Goal: Task Accomplishment & Management: Complete application form

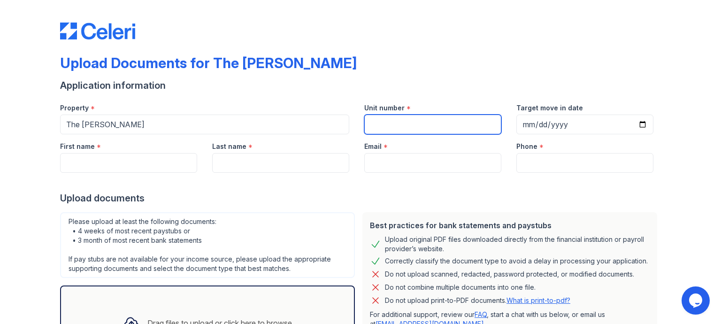
click at [396, 121] on input "Unit number" at bounding box center [432, 125] width 137 height 20
type input "409"
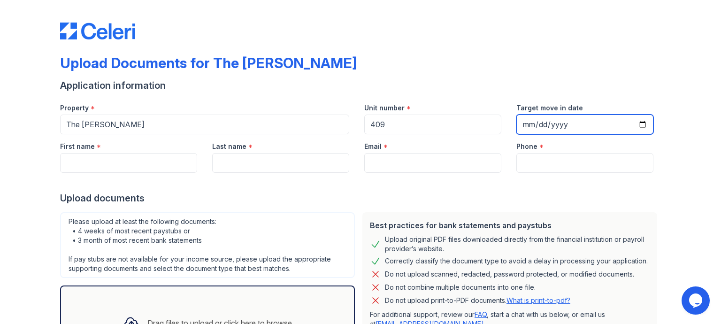
click at [528, 128] on input "Target move in date" at bounding box center [584, 125] width 137 height 20
type input "[DATE]"
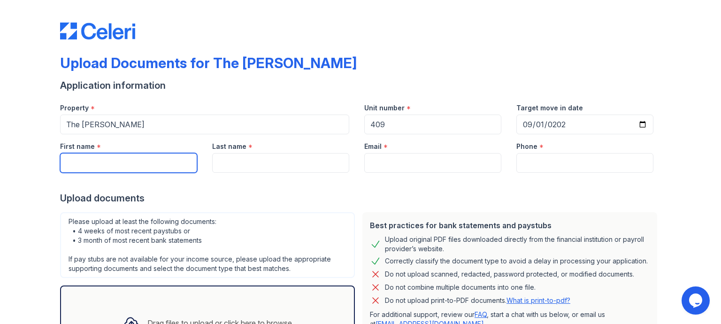
click at [77, 167] on input "First name" at bounding box center [128, 163] width 137 height 20
type input "[PERSON_NAME]"
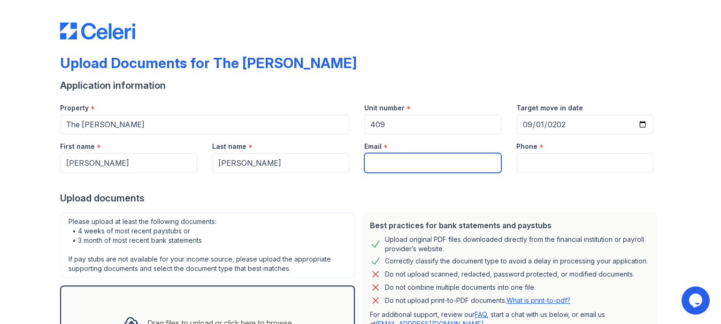
type input "[DOMAIN_NAME][EMAIL_ADDRESS][DOMAIN_NAME]"
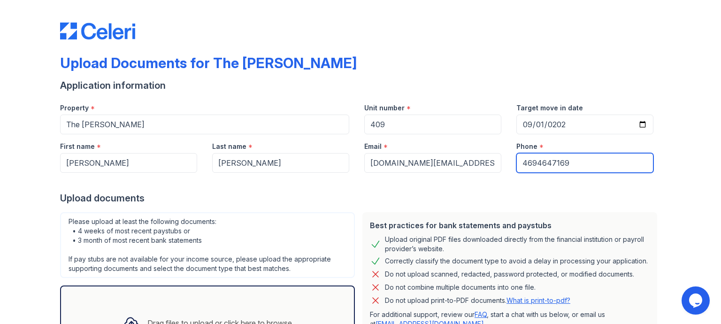
click at [571, 164] on input "4694647169" at bounding box center [584, 163] width 137 height 20
type input "4692542587"
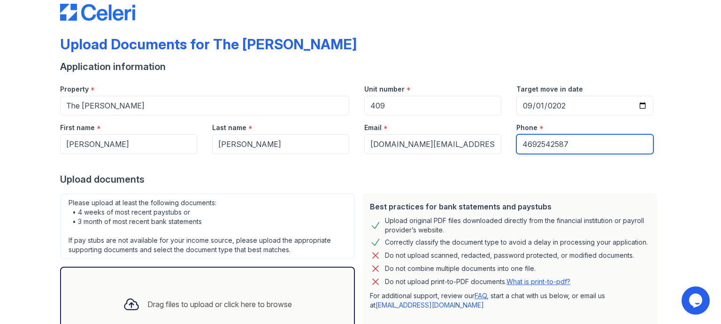
scroll to position [94, 0]
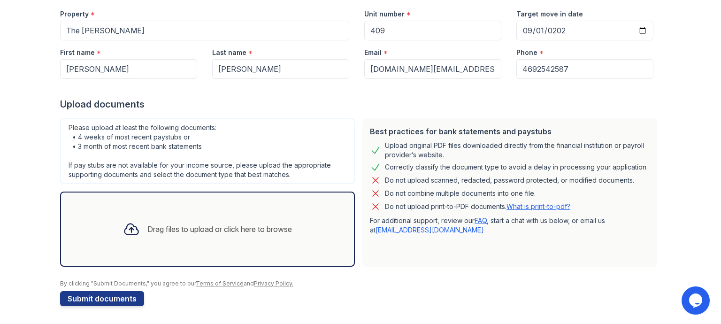
click at [253, 233] on div "Drag files to upload or click here to browse" at bounding box center [207, 229] width 184 height 32
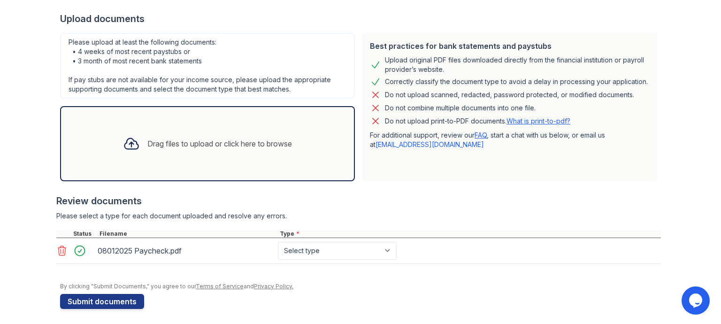
scroll to position [182, 0]
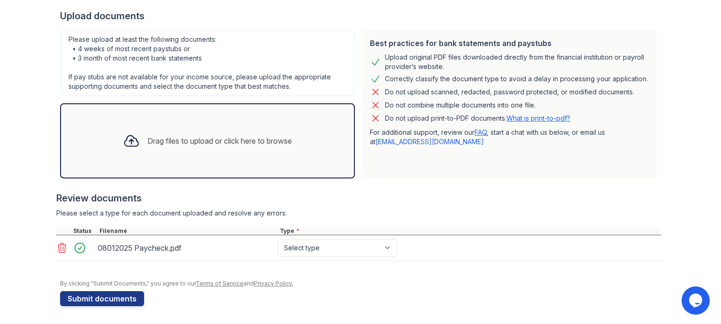
click at [263, 149] on div "Drag files to upload or click here to browse" at bounding box center [207, 141] width 184 height 32
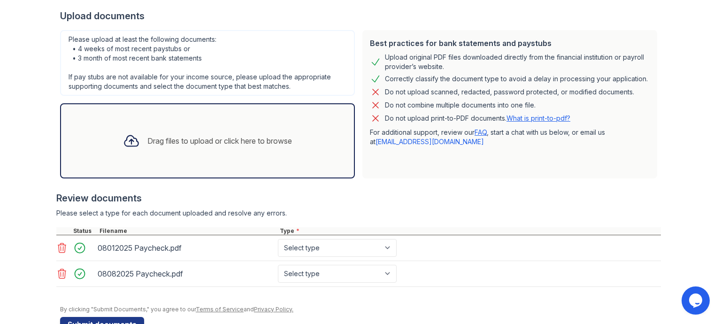
click at [242, 157] on div "Drag files to upload or click here to browse" at bounding box center [207, 140] width 295 height 75
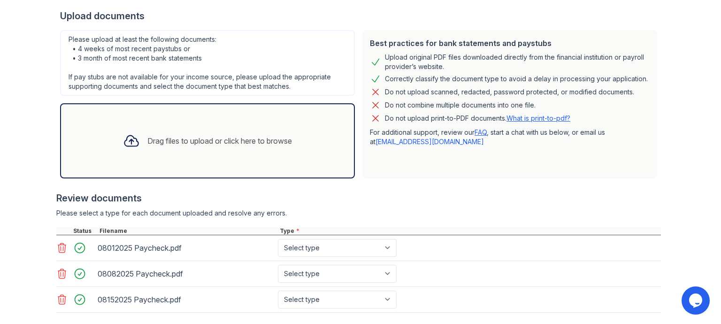
click at [197, 135] on div "Drag files to upload or click here to browse" at bounding box center [219, 140] width 145 height 11
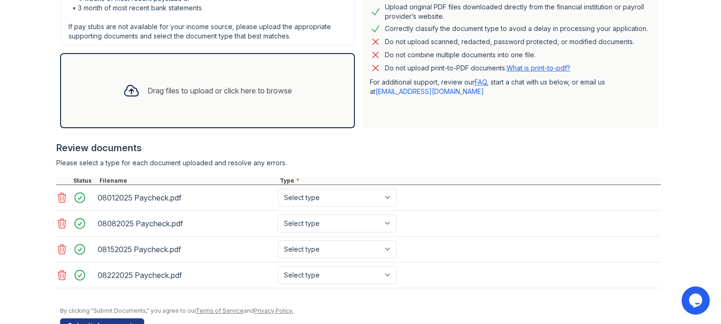
scroll to position [238, 0]
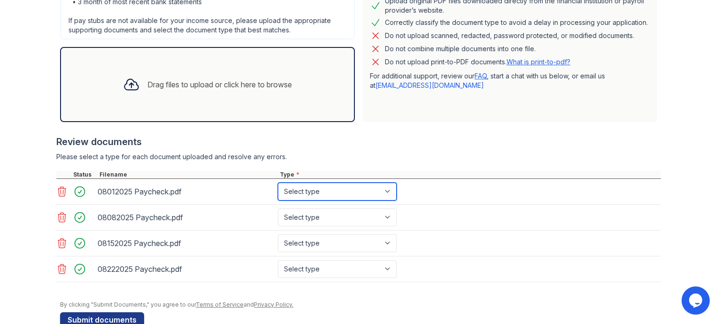
click at [382, 191] on select "Select type Paystub Bank Statement Offer Letter Tax Documents Benefit Award Let…" at bounding box center [337, 192] width 119 height 18
select select "paystub"
click at [278, 183] on select "Select type Paystub Bank Statement Offer Letter Tax Documents Benefit Award Let…" at bounding box center [337, 192] width 119 height 18
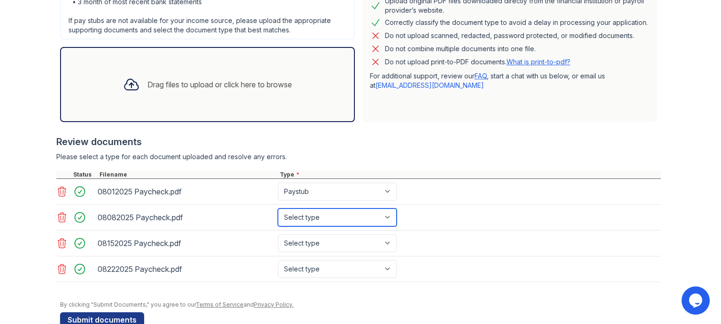
click at [386, 220] on select "Select type Paystub Bank Statement Offer Letter Tax Documents Benefit Award Let…" at bounding box center [337, 217] width 119 height 18
select select "paystub"
click at [278, 208] on select "Select type Paystub Bank Statement Offer Letter Tax Documents Benefit Award Let…" at bounding box center [337, 217] width 119 height 18
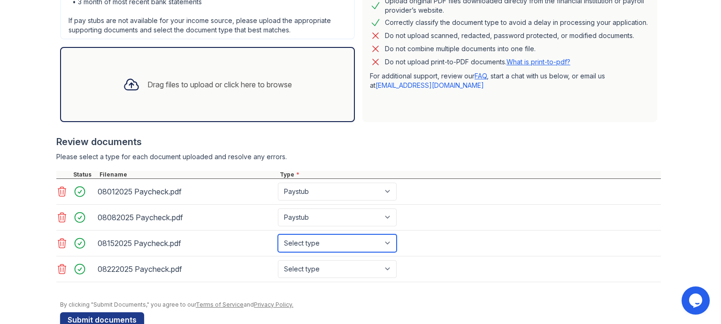
click at [387, 243] on select "Select type Paystub Bank Statement Offer Letter Tax Documents Benefit Award Let…" at bounding box center [337, 243] width 119 height 18
select select "paystub"
click at [278, 234] on select "Select type Paystub Bank Statement Offer Letter Tax Documents Benefit Award Let…" at bounding box center [337, 243] width 119 height 18
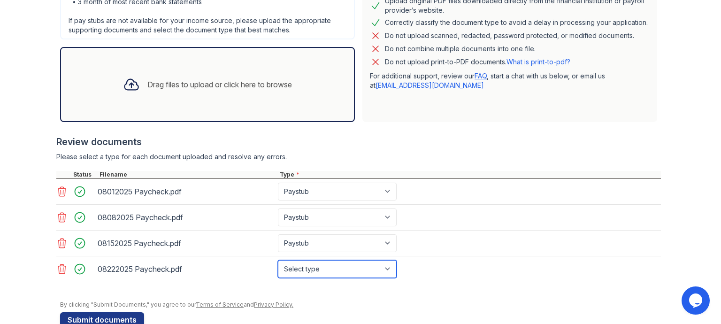
click at [381, 264] on select "Select type Paystub Bank Statement Offer Letter Tax Documents Benefit Award Let…" at bounding box center [337, 269] width 119 height 18
select select "paystub"
click at [278, 260] on select "Select type Paystub Bank Statement Offer Letter Tax Documents Benefit Award Let…" at bounding box center [337, 269] width 119 height 18
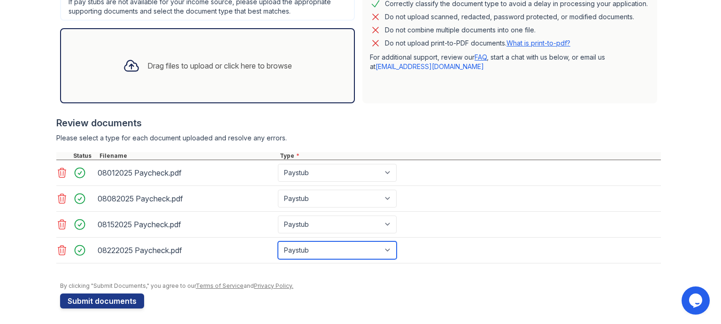
scroll to position [259, 0]
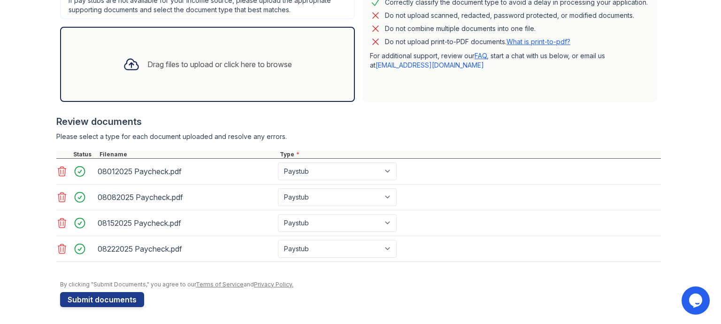
click at [270, 71] on div "Drag files to upload or click here to browse" at bounding box center [207, 64] width 184 height 32
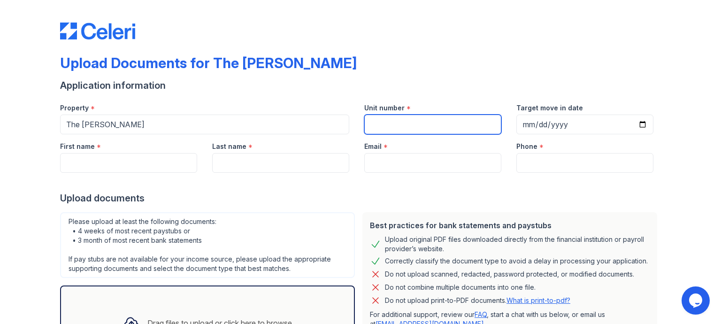
click at [386, 126] on input "Unit number" at bounding box center [432, 125] width 137 height 20
type input "409"
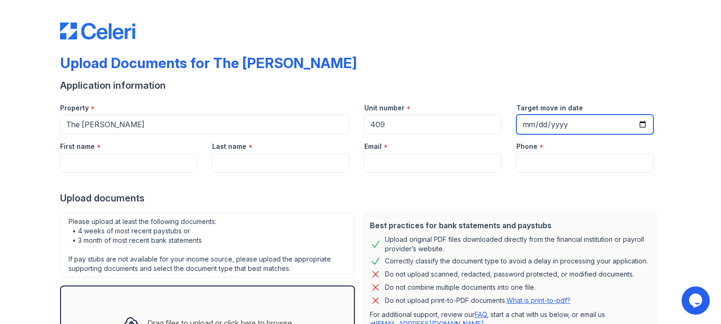
click at [518, 122] on input "Target move in date" at bounding box center [584, 125] width 137 height 20
type input "[DATE]"
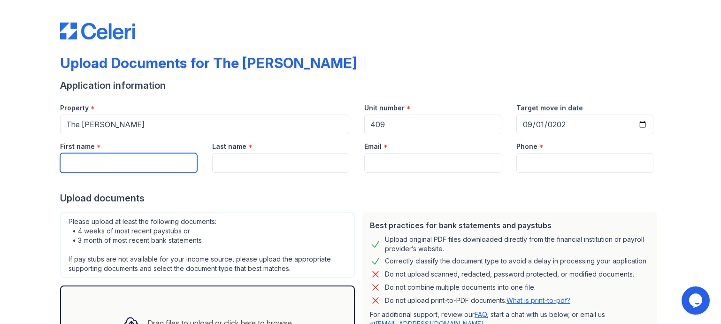
click at [125, 166] on input "First name" at bounding box center [128, 163] width 137 height 20
type input "[PERSON_NAME]"
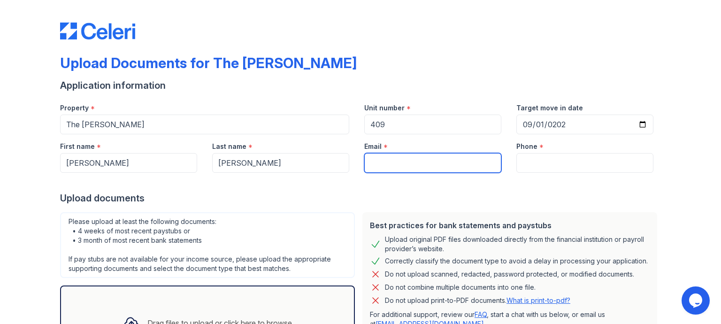
type input "[DOMAIN_NAME][EMAIL_ADDRESS][DOMAIN_NAME]"
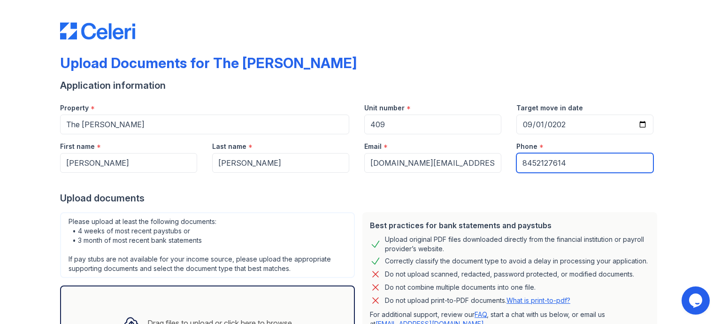
click at [577, 164] on input "8452127614" at bounding box center [584, 163] width 137 height 20
type input "4692542587"
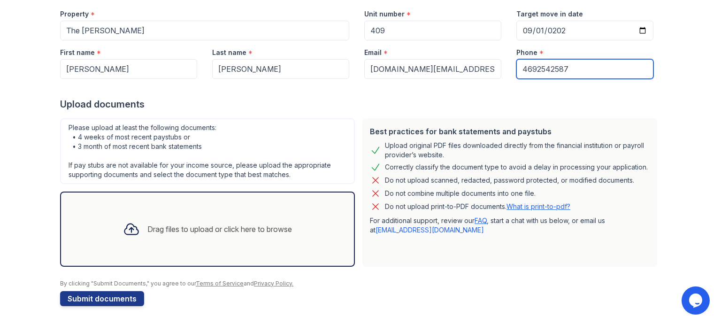
scroll to position [94, 0]
click at [159, 220] on div "Drag files to upload or click here to browse" at bounding box center [207, 229] width 184 height 32
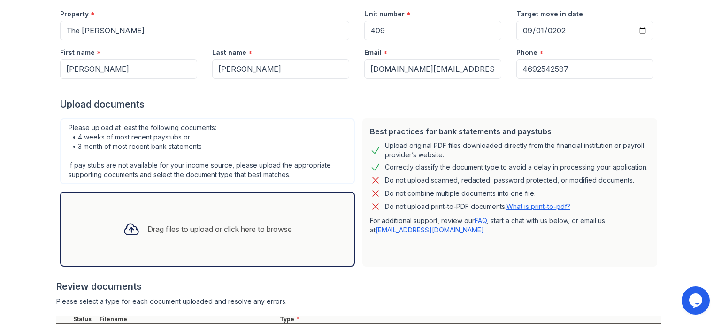
click at [192, 235] on div "Drag files to upload or click here to browse" at bounding box center [207, 229] width 184 height 32
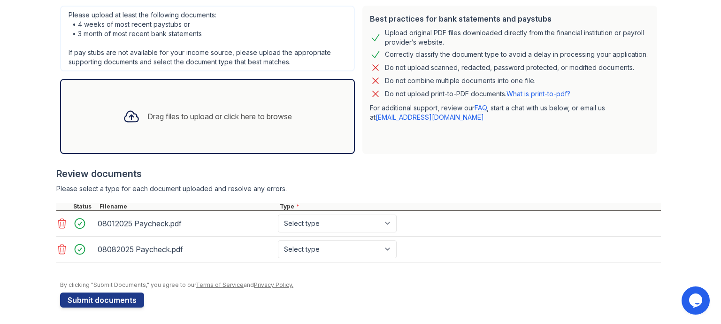
scroll to position [207, 0]
click at [198, 104] on div "Drag files to upload or click here to browse" at bounding box center [207, 115] width 184 height 32
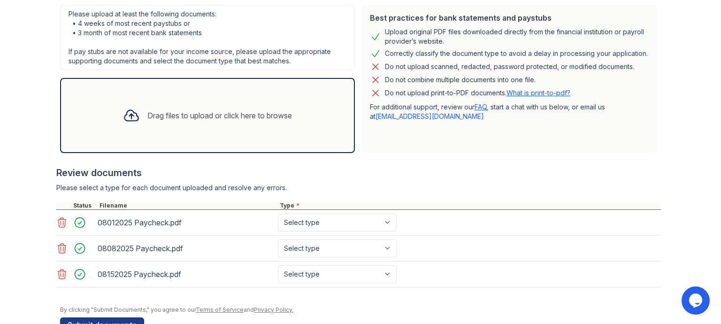
click at [146, 108] on div "Drag files to upload or click here to browse" at bounding box center [207, 115] width 184 height 32
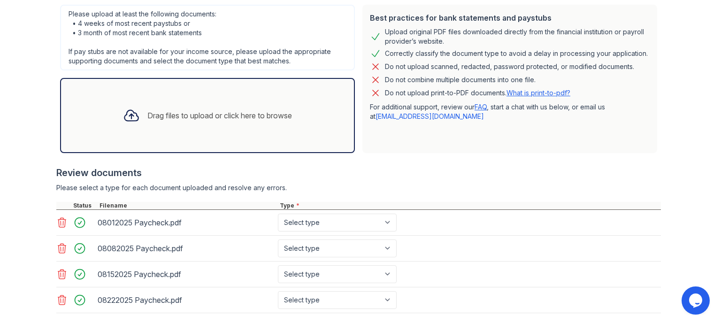
click at [243, 114] on div "Drag files to upload or click here to browse" at bounding box center [219, 115] width 145 height 11
click at [313, 111] on div "Drag files to upload or click here to browse" at bounding box center [207, 115] width 295 height 75
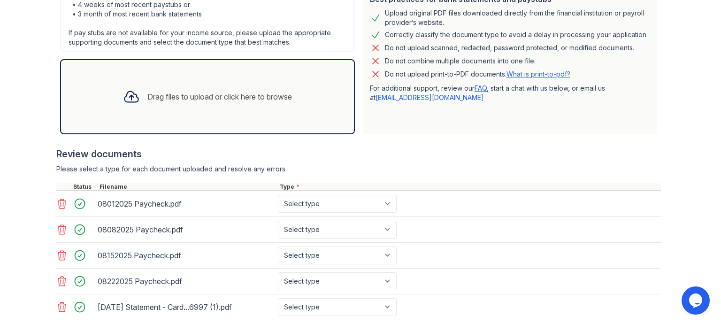
scroll to position [310, 0]
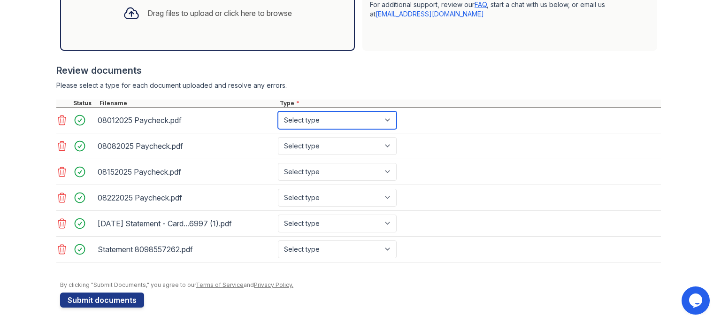
click at [382, 115] on select "Select type Paystub Bank Statement Offer Letter Tax Documents Benefit Award Let…" at bounding box center [337, 120] width 119 height 18
select select "paystub"
click at [278, 111] on select "Select type Paystub Bank Statement Offer Letter Tax Documents Benefit Award Let…" at bounding box center [337, 120] width 119 height 18
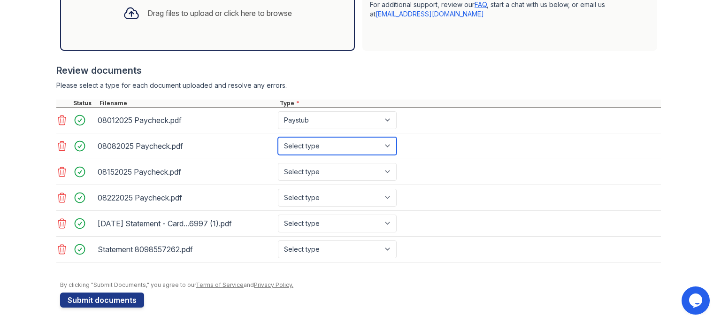
click at [387, 146] on select "Select type Paystub Bank Statement Offer Letter Tax Documents Benefit Award Let…" at bounding box center [337, 146] width 119 height 18
select select "paystub"
click at [278, 137] on select "Select type Paystub Bank Statement Offer Letter Tax Documents Benefit Award Let…" at bounding box center [337, 146] width 119 height 18
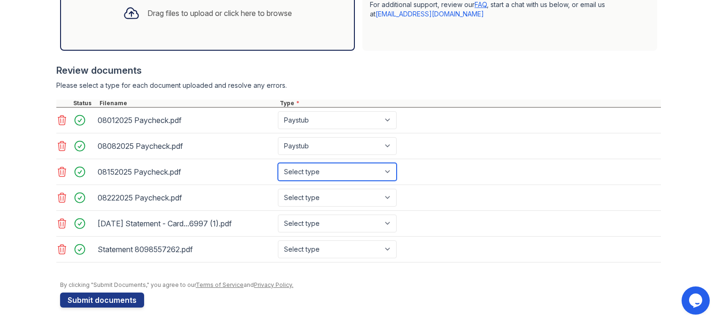
click at [386, 170] on select "Select type Paystub Bank Statement Offer Letter Tax Documents Benefit Award Let…" at bounding box center [337, 172] width 119 height 18
select select "paystub"
click at [278, 163] on select "Select type Paystub Bank Statement Offer Letter Tax Documents Benefit Award Let…" at bounding box center [337, 172] width 119 height 18
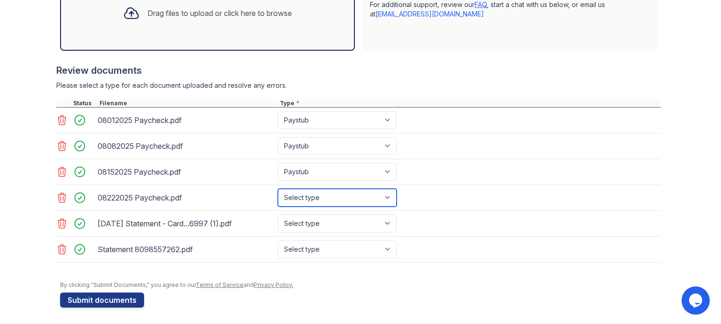
click at [387, 197] on select "Select type Paystub Bank Statement Offer Letter Tax Documents Benefit Award Let…" at bounding box center [337, 198] width 119 height 18
select select "paystub"
click at [278, 189] on select "Select type Paystub Bank Statement Offer Letter Tax Documents Benefit Award Let…" at bounding box center [337, 198] width 119 height 18
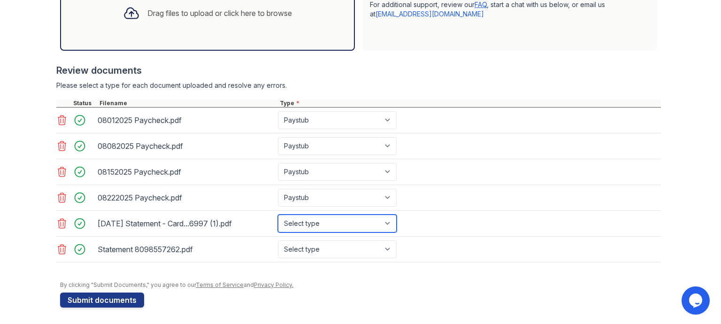
click at [385, 220] on select "Select type Paystub Bank Statement Offer Letter Tax Documents Benefit Award Let…" at bounding box center [337, 223] width 119 height 18
select select "bank_statement"
click at [278, 214] on select "Select type Paystub Bank Statement Offer Letter Tax Documents Benefit Award Let…" at bounding box center [337, 223] width 119 height 18
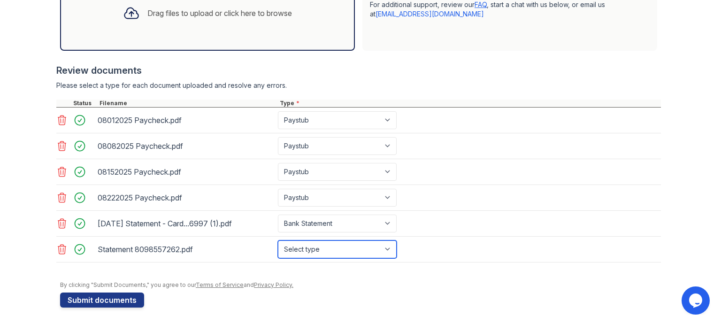
click at [385, 241] on select "Select type Paystub Bank Statement Offer Letter Tax Documents Benefit Award Let…" at bounding box center [337, 249] width 119 height 18
select select "bank_statement"
click at [278, 240] on select "Select type Paystub Bank Statement Offer Letter Tax Documents Benefit Award Let…" at bounding box center [337, 249] width 119 height 18
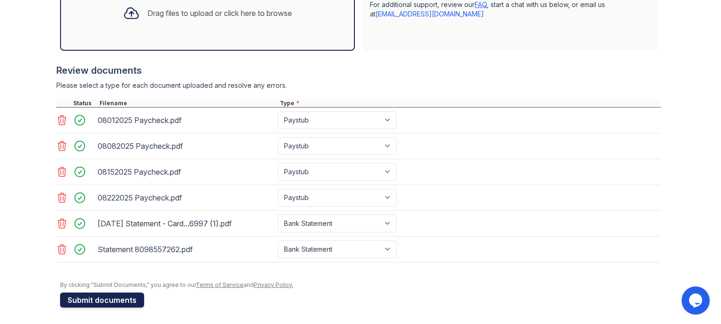
click at [124, 299] on button "Submit documents" at bounding box center [102, 299] width 84 height 15
